Goal: Task Accomplishment & Management: Manage account settings

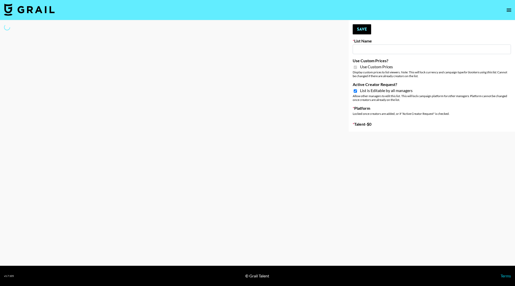
type input "TripleTen"
checkbox input "true"
select select "Brand"
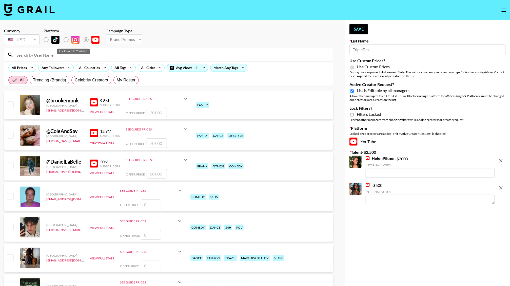
click at [61, 53] on div "List locked to YouTube." at bounding box center [73, 52] width 33 height 6
click at [43, 54] on input at bounding box center [171, 55] width 316 height 8
type input "v"
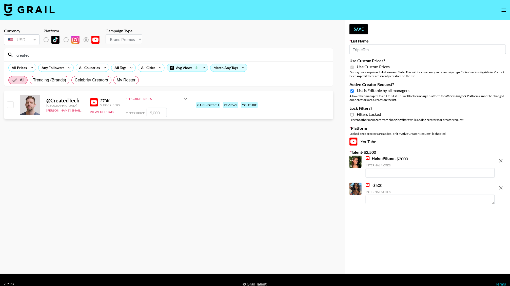
type input "created"
click at [159, 116] on input "number" at bounding box center [157, 113] width 20 height 10
checkbox input "true"
type input "5000"
click at [360, 31] on button "Save" at bounding box center [358, 29] width 18 height 10
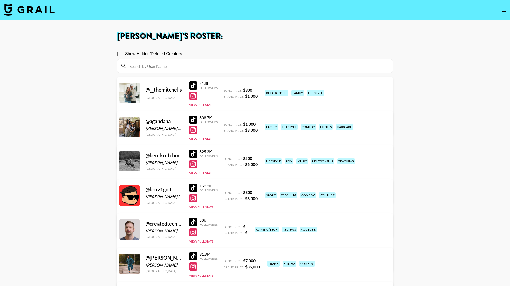
scroll to position [337, 0]
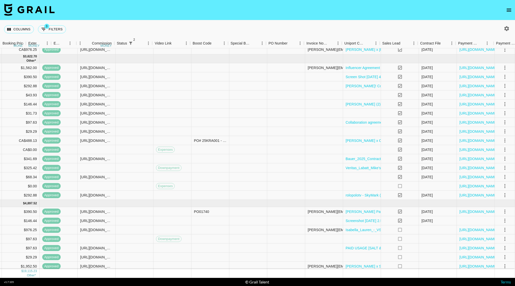
scroll to position [94, 0]
